Goal: Task Accomplishment & Management: Manage account settings

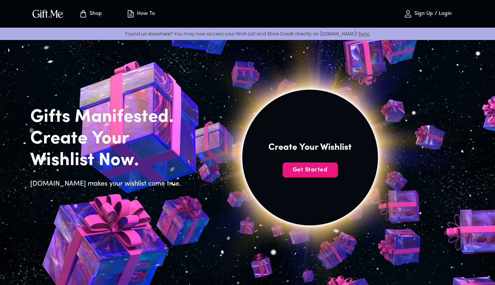
click at [443, 14] on p "Sign Up / Login" at bounding box center [431, 14] width 39 height 6
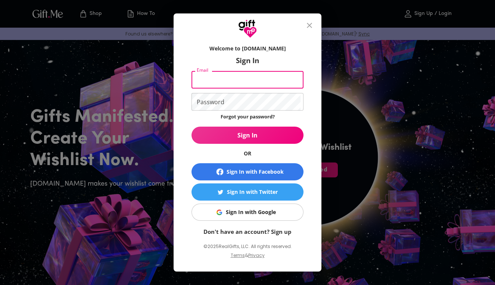
type input "graves_gracie@yahoo.com"
click at [247, 135] on button "Sign In" at bounding box center [247, 135] width 112 height 17
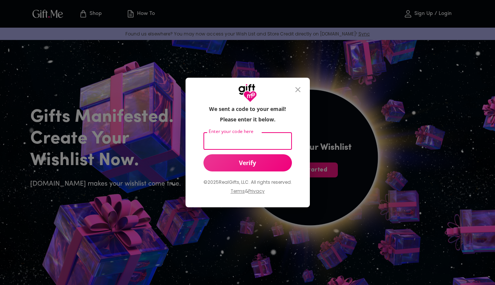
click at [264, 143] on input "Enter your code here" at bounding box center [245, 141] width 85 height 18
click at [257, 142] on input "Enter your code here" at bounding box center [245, 141] width 85 height 18
click at [255, 156] on button "Verify" at bounding box center [247, 162] width 88 height 17
click at [299, 91] on icon "close" at bounding box center [297, 89] width 5 height 5
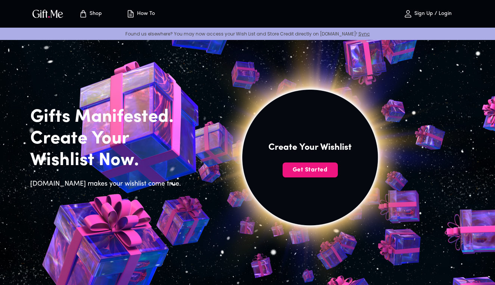
click at [448, 11] on p "Sign Up / Login" at bounding box center [431, 14] width 39 height 6
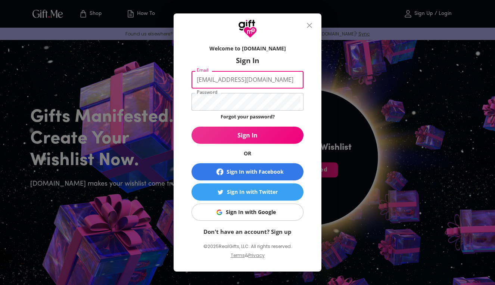
click at [310, 101] on div "Welcome to Gift.me Sign In Email graves_gracie@yahoo.com Email Password Passwor…" at bounding box center [248, 154] width 148 height 233
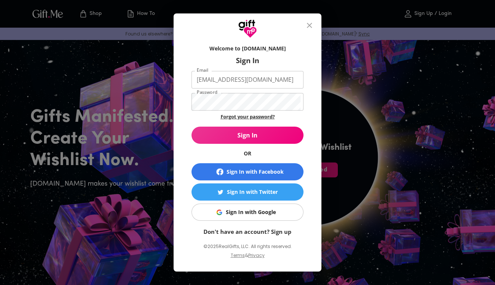
click at [241, 116] on link "Forgot your password?" at bounding box center [248, 116] width 54 height 7
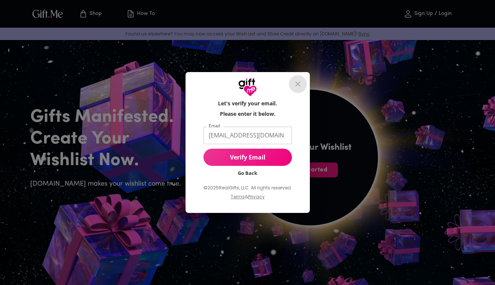
click at [298, 85] on icon "close" at bounding box center [297, 83] width 5 height 5
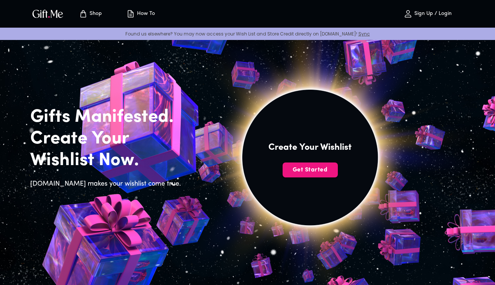
click at [423, 14] on p "Sign Up / Login" at bounding box center [431, 14] width 39 height 6
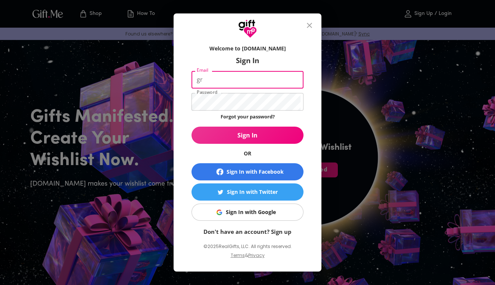
type input "g"
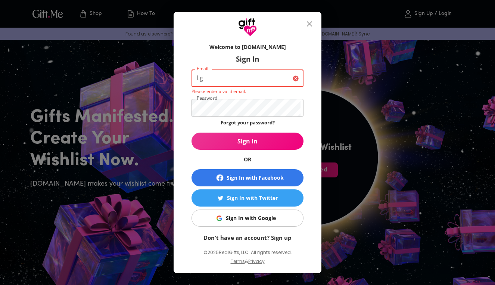
click at [237, 81] on input "l.g" at bounding box center [240, 78] width 98 height 18
type input "l"
click at [222, 77] on input "Email" at bounding box center [240, 78] width 98 height 18
click at [227, 83] on input "Email" at bounding box center [240, 78] width 98 height 18
click at [216, 78] on input "Email" at bounding box center [240, 78] width 98 height 18
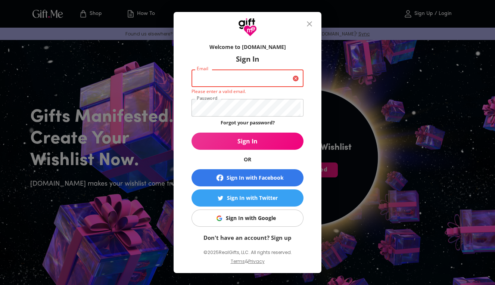
click at [248, 80] on input "Email" at bounding box center [240, 78] width 98 height 18
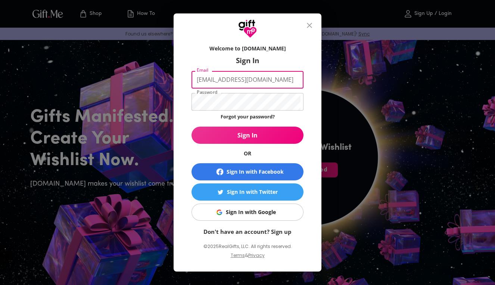
type input "graves_gracie@myyahoo.com"
click at [315, 130] on div "Welcome to Gift.me Sign In Email graves_gracie@myyahoo.com Email Password Passw…" at bounding box center [248, 154] width 148 height 233
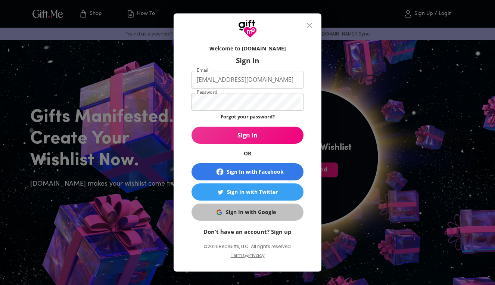
click at [251, 211] on div "Sign In with Google" at bounding box center [251, 212] width 50 height 8
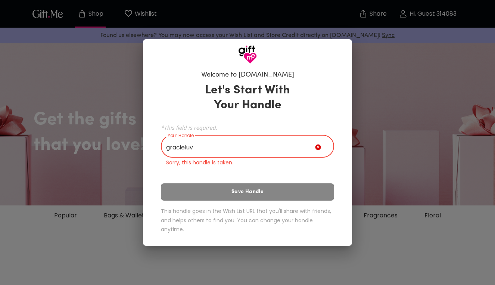
click at [281, 188] on div "Let's Start With Your Handle *This field is required. Your Handle gracieluv You…" at bounding box center [247, 159] width 173 height 160
click at [209, 149] on input "gracieluv" at bounding box center [238, 147] width 154 height 21
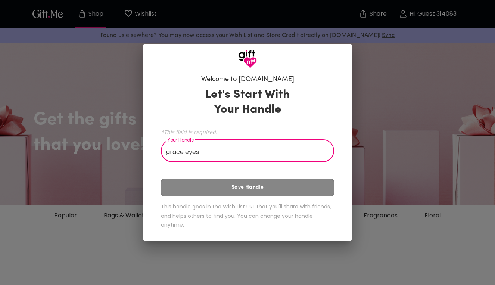
type input "grace eyes"
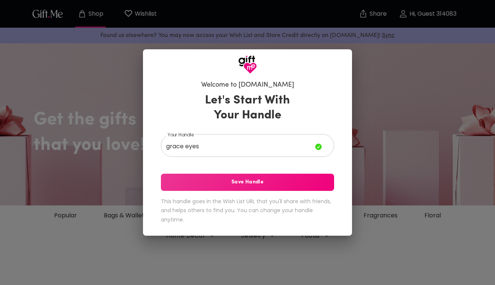
click at [225, 191] on div "Let's Start With Your Handle Your Handle grace eyes Your Handle Save Handle Thi…" at bounding box center [247, 160] width 173 height 140
click at [229, 186] on span "Save Handle" at bounding box center [247, 182] width 173 height 8
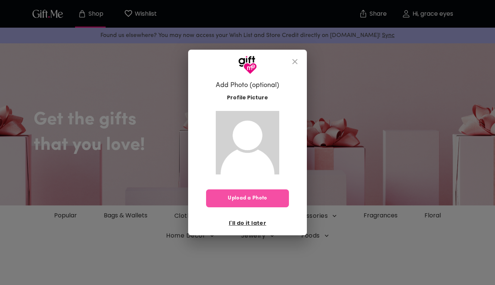
click at [249, 201] on span "Upload a Photo" at bounding box center [247, 198] width 83 height 8
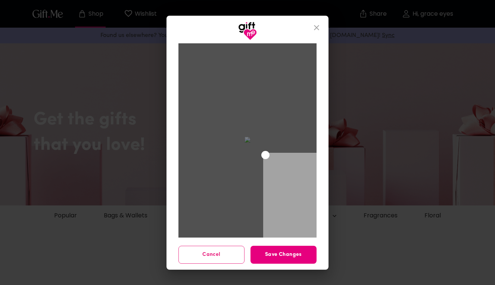
click at [263, 153] on div "Use the arrow keys to move the crop selection area" at bounding box center [315, 205] width 104 height 104
click at [278, 257] on span "Save Changes" at bounding box center [283, 254] width 66 height 8
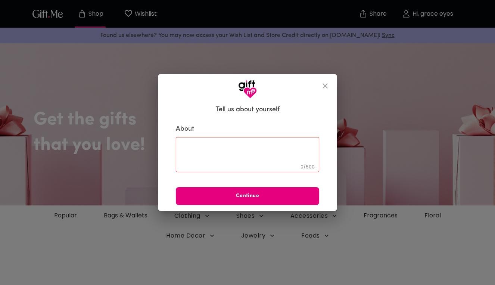
click at [226, 150] on textarea at bounding box center [247, 154] width 133 height 21
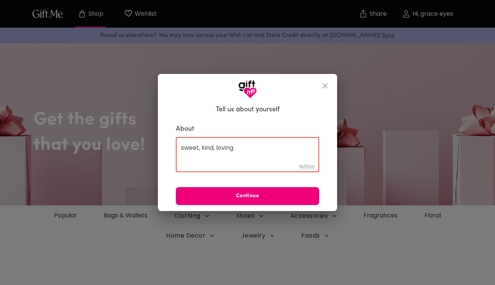
type textarea "sweet, kind, loving"
click at [235, 199] on span "Continue" at bounding box center [247, 196] width 143 height 8
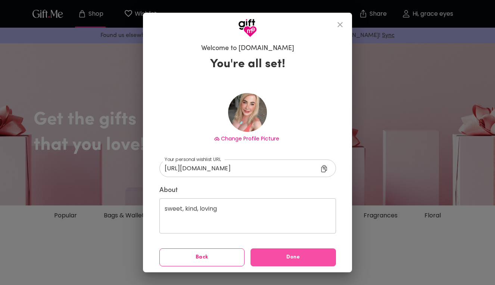
click at [274, 252] on button "Done" at bounding box center [292, 257] width 85 height 18
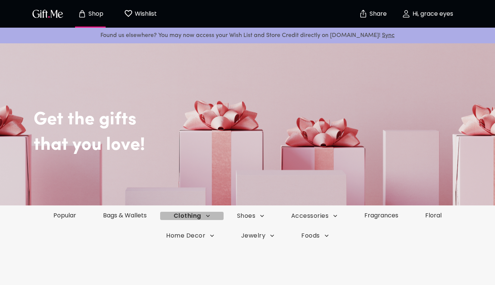
click at [200, 213] on span "Clothing" at bounding box center [192, 216] width 37 height 8
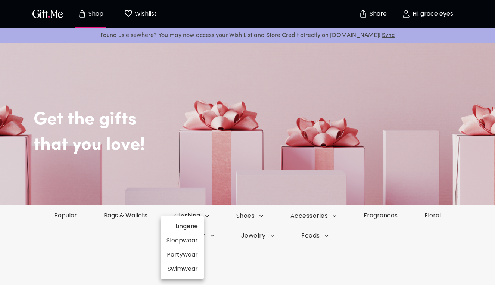
click at [196, 229] on li "Lingerie" at bounding box center [181, 226] width 43 height 14
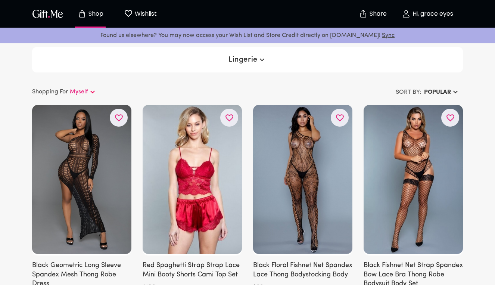
click at [91, 90] on icon at bounding box center [92, 91] width 9 height 9
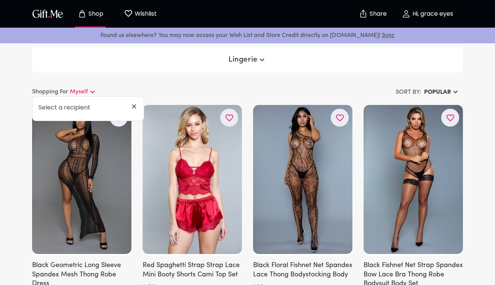
click at [91, 106] on div "Select a recipient" at bounding box center [87, 109] width 111 height 12
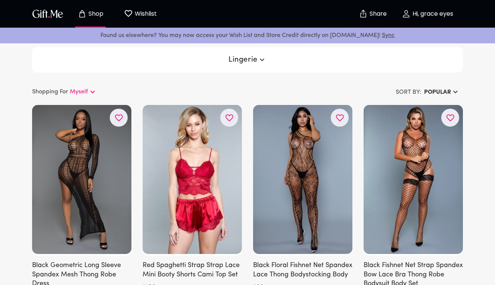
click at [91, 90] on icon at bounding box center [92, 91] width 9 height 9
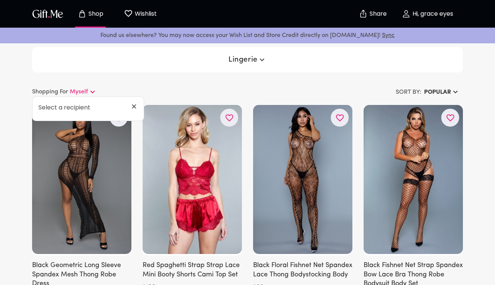
click at [382, 34] on link "Sync" at bounding box center [388, 35] width 13 height 6
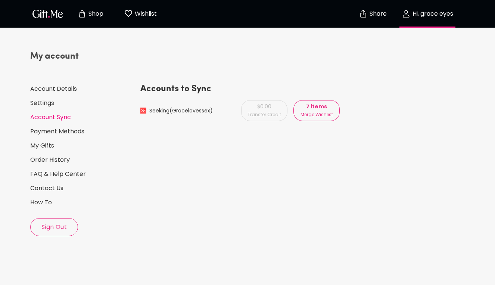
click at [325, 116] on p "Merge Wishlist" at bounding box center [316, 114] width 32 height 8
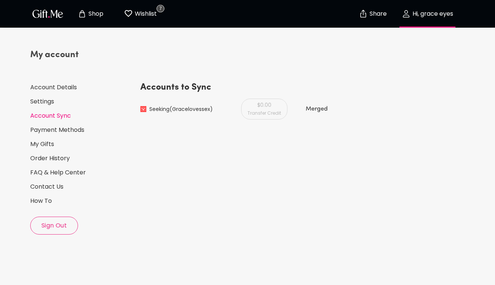
scroll to position [1, 0]
click at [48, 145] on link "My Gifts" at bounding box center [82, 145] width 104 height 8
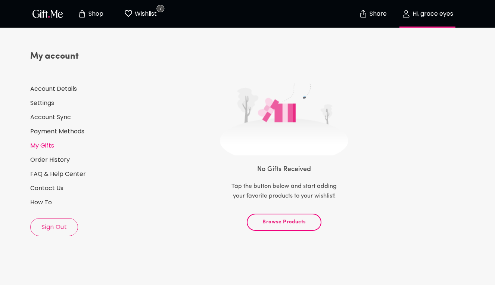
click at [280, 225] on span "Browse Products" at bounding box center [284, 222] width 62 height 8
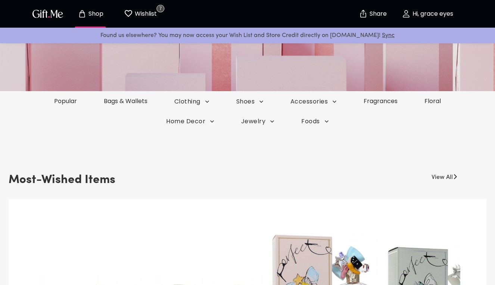
scroll to position [127, 0]
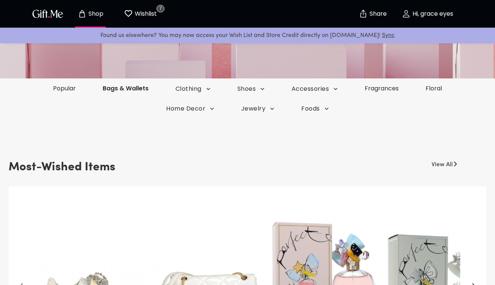
click at [123, 86] on link "Bags & Wallets" at bounding box center [125, 88] width 73 height 9
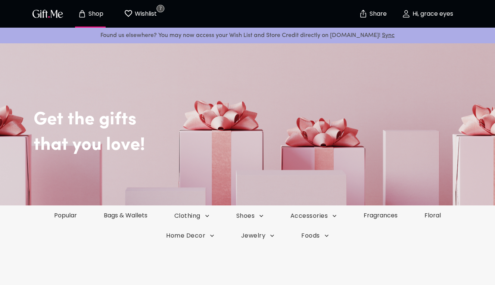
scroll to position [127, 0]
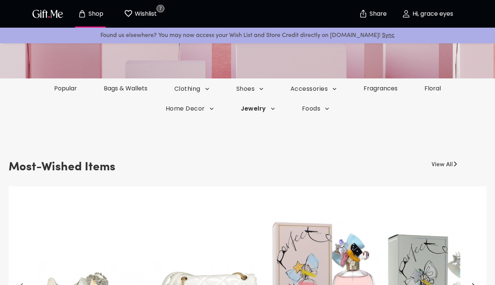
click at [209, 90] on icon "button" at bounding box center [207, 89] width 4 height 2
click at [264, 121] on li "Diamonds" at bounding box center [248, 123] width 43 height 14
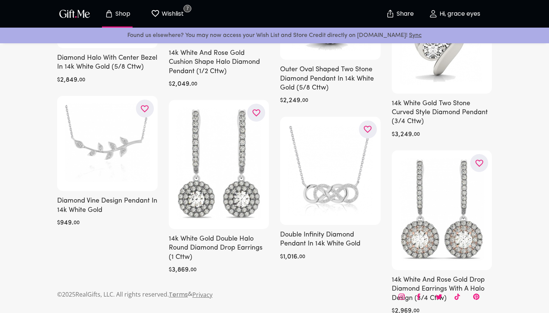
scroll to position [1858, 0]
click at [176, 13] on p "Wishlist" at bounding box center [172, 14] width 24 height 10
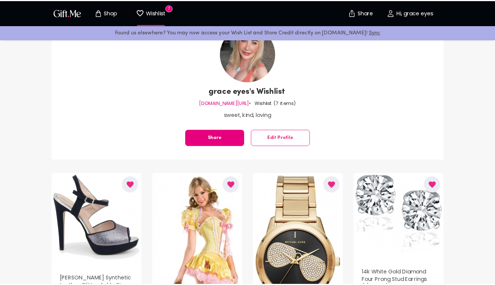
scroll to position [54, 0]
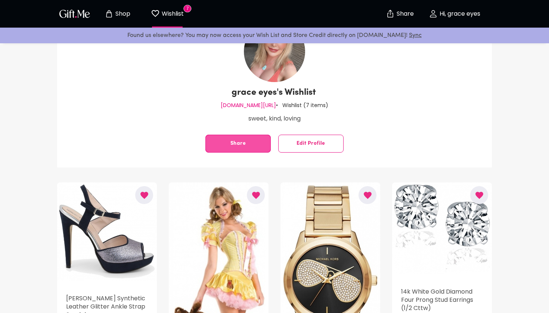
click at [239, 144] on span "Share" at bounding box center [238, 144] width 65 height 0
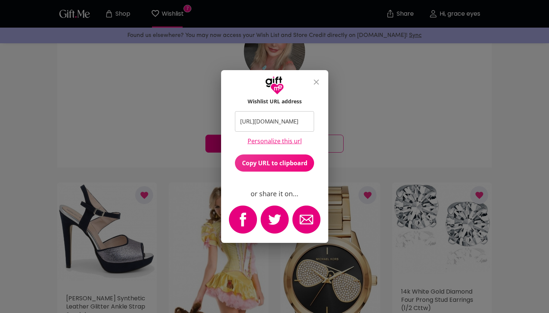
click at [281, 167] on span "Copy URL to clipboard" at bounding box center [274, 163] width 79 height 8
click at [319, 82] on icon "close" at bounding box center [316, 82] width 9 height 9
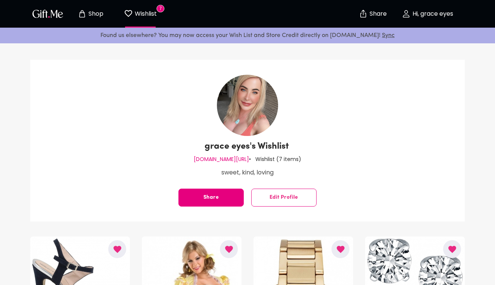
scroll to position [0, 0]
click at [300, 198] on button "Edit Profile" at bounding box center [283, 197] width 65 height 18
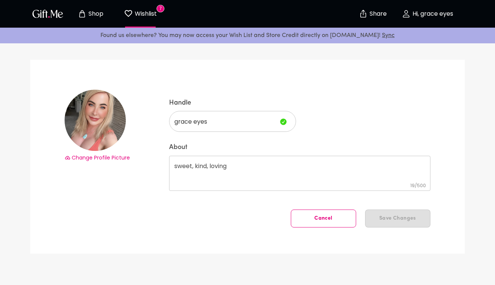
click at [94, 13] on p "Shop" at bounding box center [95, 14] width 17 height 6
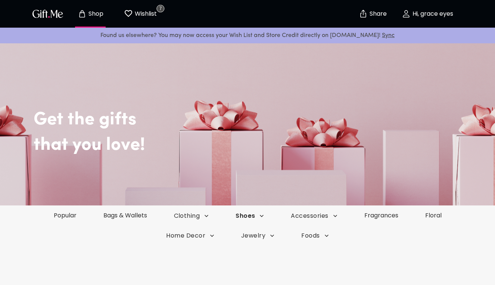
click at [209, 215] on span "Shoes" at bounding box center [191, 216] width 35 height 8
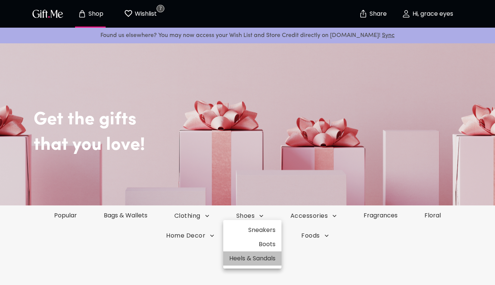
click at [274, 256] on li "Heels & Sandals" at bounding box center [252, 258] width 58 height 14
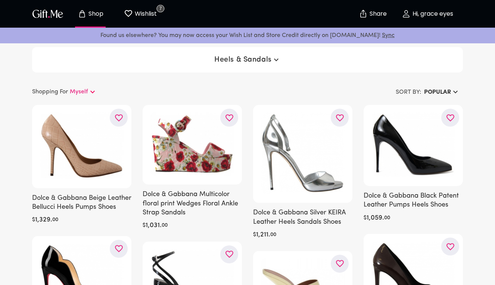
click at [275, 60] on icon "button" at bounding box center [276, 59] width 9 height 9
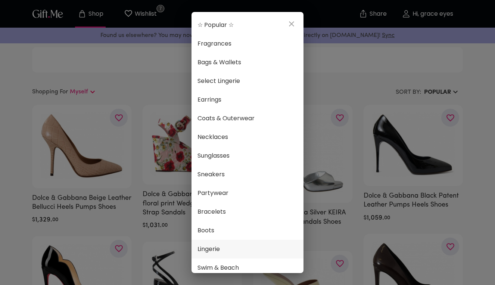
click at [216, 252] on span "Lingerie" at bounding box center [247, 249] width 100 height 10
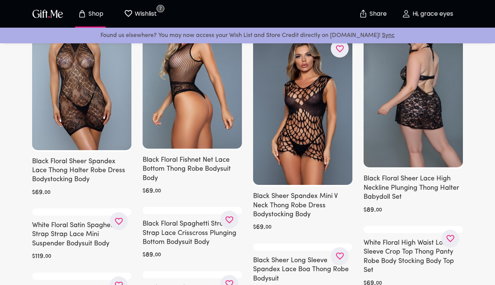
scroll to position [3109, 0]
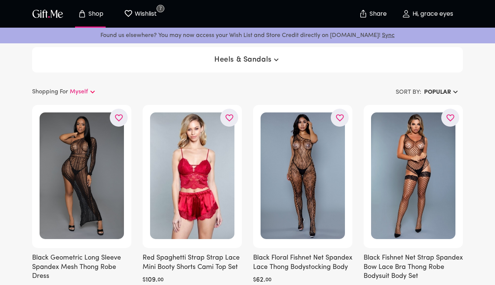
click at [249, 55] on button "Heels & Sandals" at bounding box center [247, 59] width 72 height 13
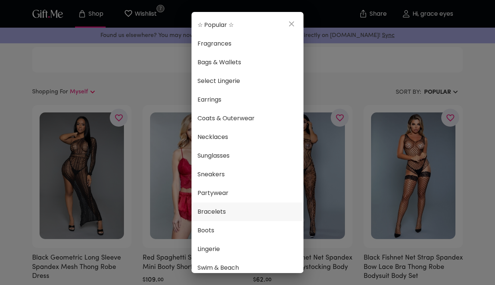
click at [233, 212] on span "Bracelets" at bounding box center [247, 212] width 100 height 10
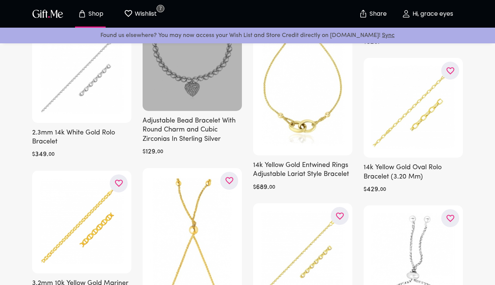
scroll to position [3109, 0]
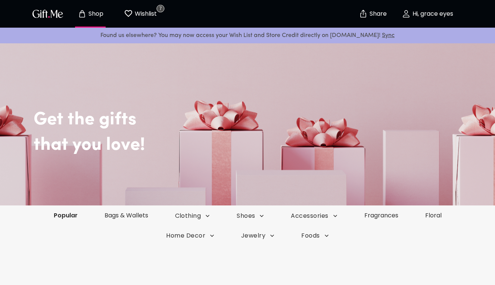
click at [73, 214] on link "Popular" at bounding box center [65, 215] width 51 height 9
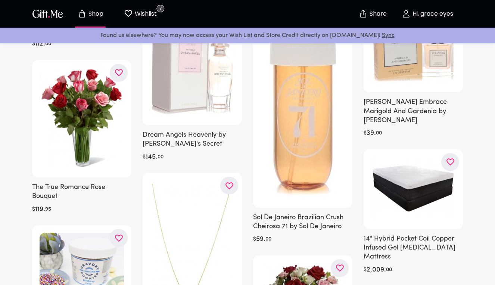
scroll to position [701, 0]
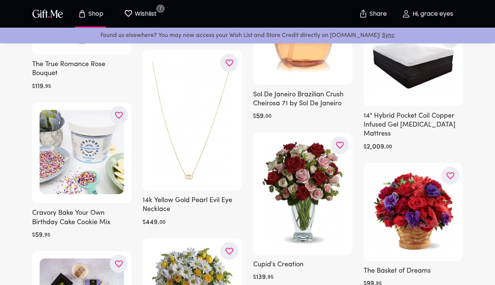
click at [159, 196] on h6 "14k Yellow Gold Pearl Evil Eye Necklace" at bounding box center [192, 205] width 99 height 18
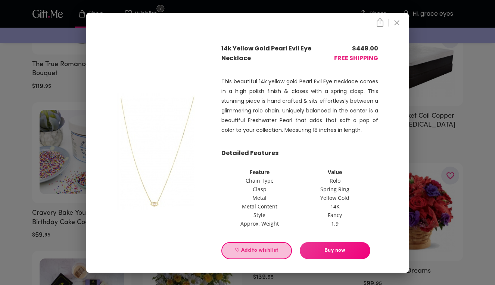
click at [268, 250] on span "♡ Add to wishlist" at bounding box center [257, 250] width 58 height 8
click at [66, 238] on div "14k Yellow Gold Pearl Evil Eye Necklace $ 449.00 FREE SHIPPING This beautiful 1…" at bounding box center [247, 142] width 495 height 285
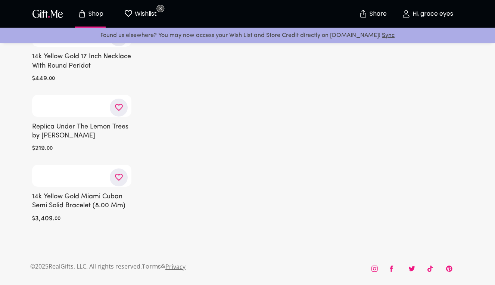
scroll to position [7480, 0]
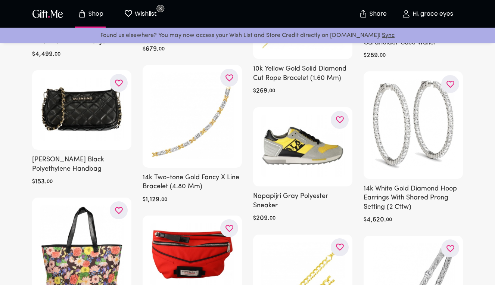
click at [390, 184] on h6 "14k White Gold Diamond Hoop Earrings With Shared Prong Setting (2 Cttw)" at bounding box center [413, 197] width 99 height 27
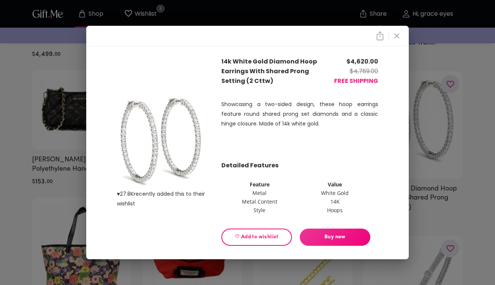
click at [281, 236] on span "♡ Add to wishlist" at bounding box center [257, 237] width 58 height 8
click at [425, 178] on div "♥ 27.8K recently added this to their wishlist 14k White Gold Diamond Hoop Earri…" at bounding box center [247, 142] width 495 height 285
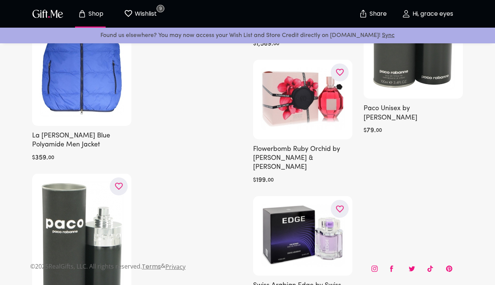
scroll to position [11291, 0]
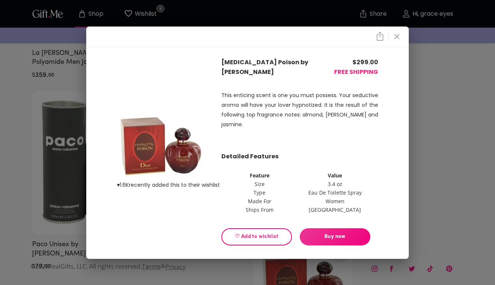
click at [269, 241] on button "♡ Add to wishlist" at bounding box center [256, 236] width 71 height 17
click at [436, 211] on div "♥ 1.6K recently added this to their wishlist [MEDICAL_DATA] Poison by [PERSON_N…" at bounding box center [247, 142] width 495 height 285
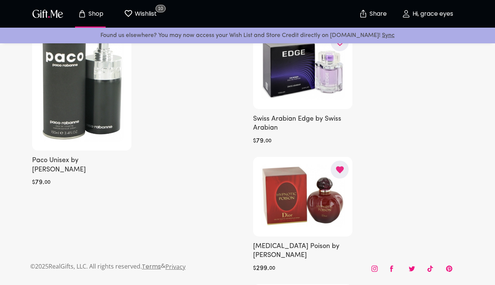
scroll to position [11249, 0]
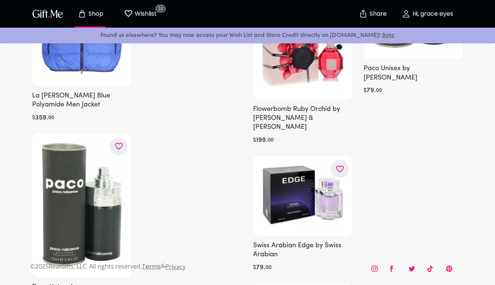
click at [90, 13] on p "Shop" at bounding box center [95, 14] width 17 height 6
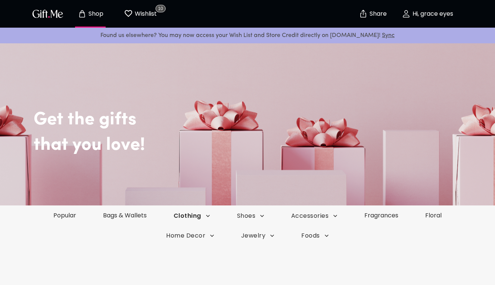
click at [197, 218] on span "Clothing" at bounding box center [192, 216] width 37 height 8
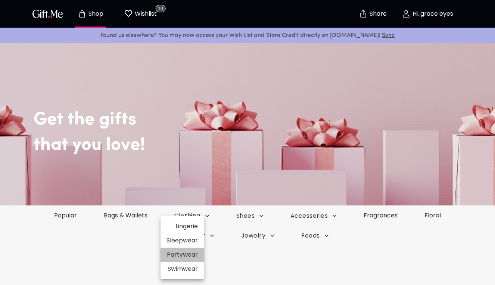
click at [194, 255] on li "Partywear" at bounding box center [181, 254] width 43 height 14
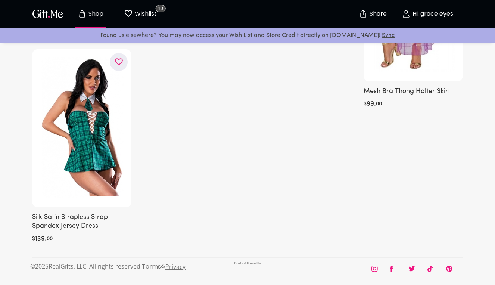
scroll to position [1405, 0]
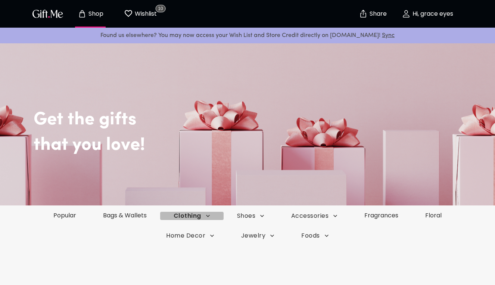
click at [202, 216] on span "Clothing" at bounding box center [192, 216] width 37 height 8
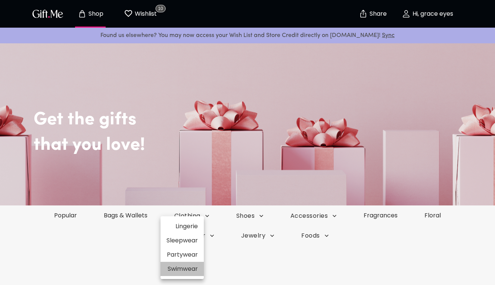
click at [189, 268] on li "Swimwear" at bounding box center [181, 269] width 43 height 14
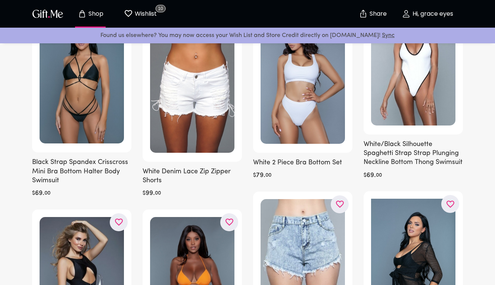
scroll to position [722, 0]
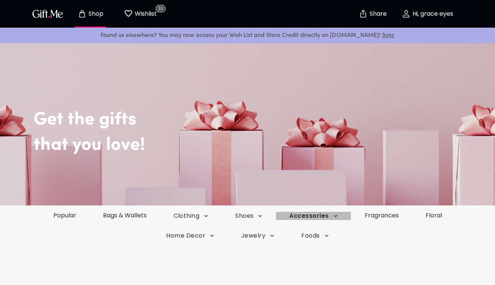
click at [209, 217] on span "Accessories" at bounding box center [191, 216] width 35 height 8
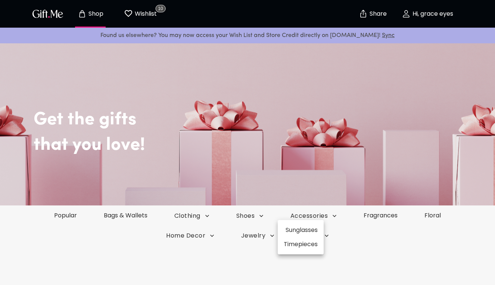
click at [317, 228] on li "Sunglasses" at bounding box center [301, 230] width 46 height 14
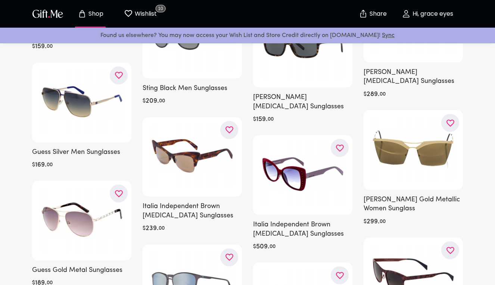
scroll to position [2074, 0]
